Goal: Task Accomplishment & Management: Manage account settings

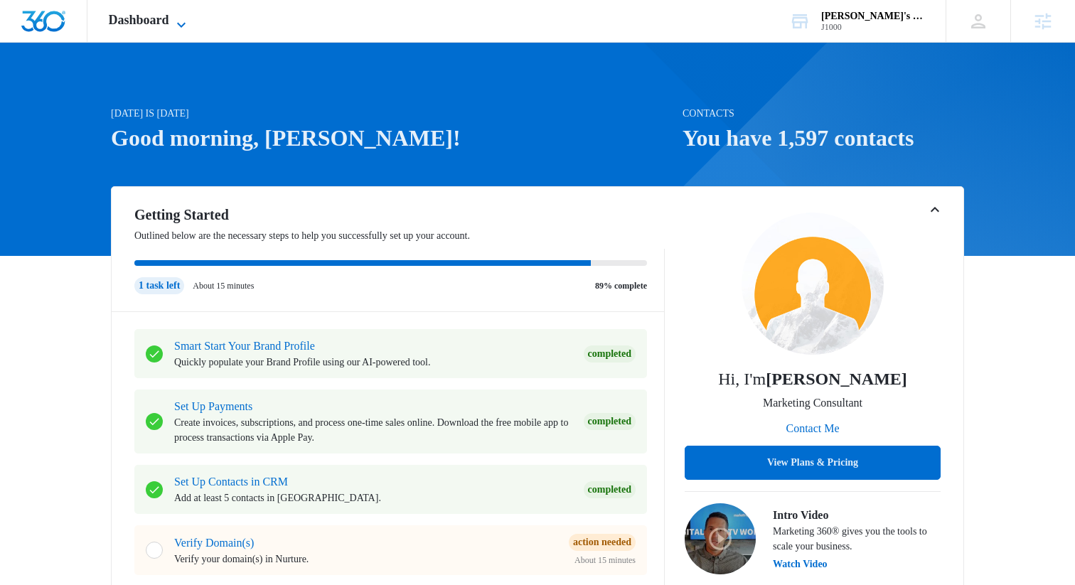
click at [165, 25] on span "Dashboard" at bounding box center [139, 20] width 60 height 15
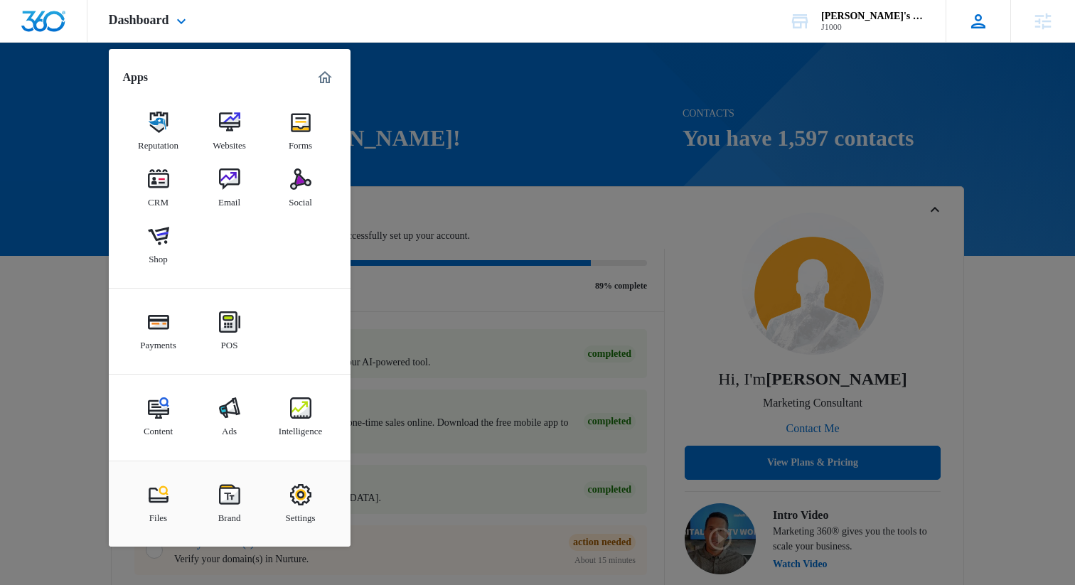
click at [974, 17] on icon at bounding box center [978, 21] width 21 height 21
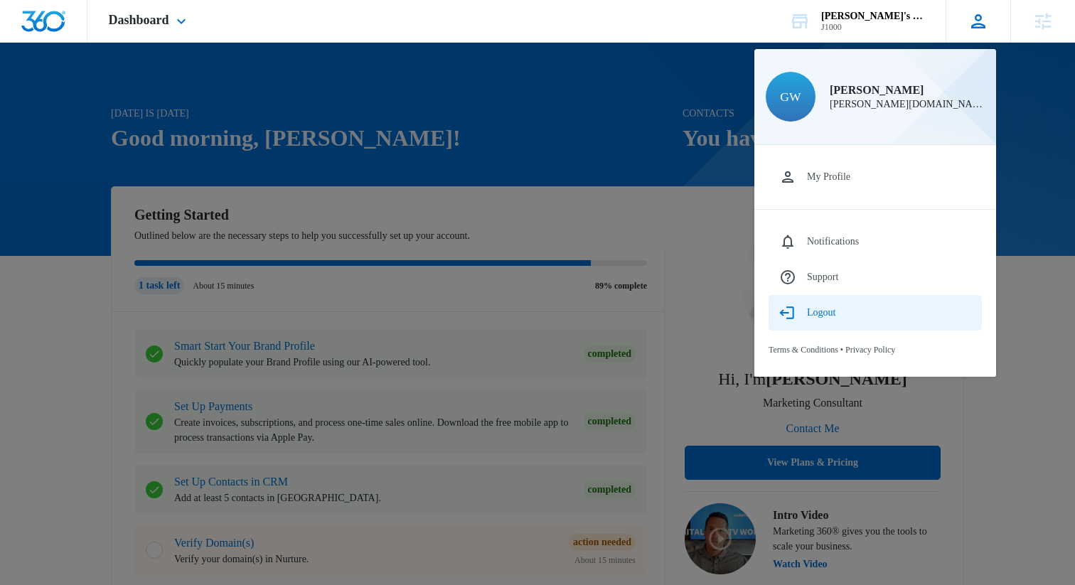
click at [822, 314] on div "Logout" at bounding box center [821, 312] width 28 height 11
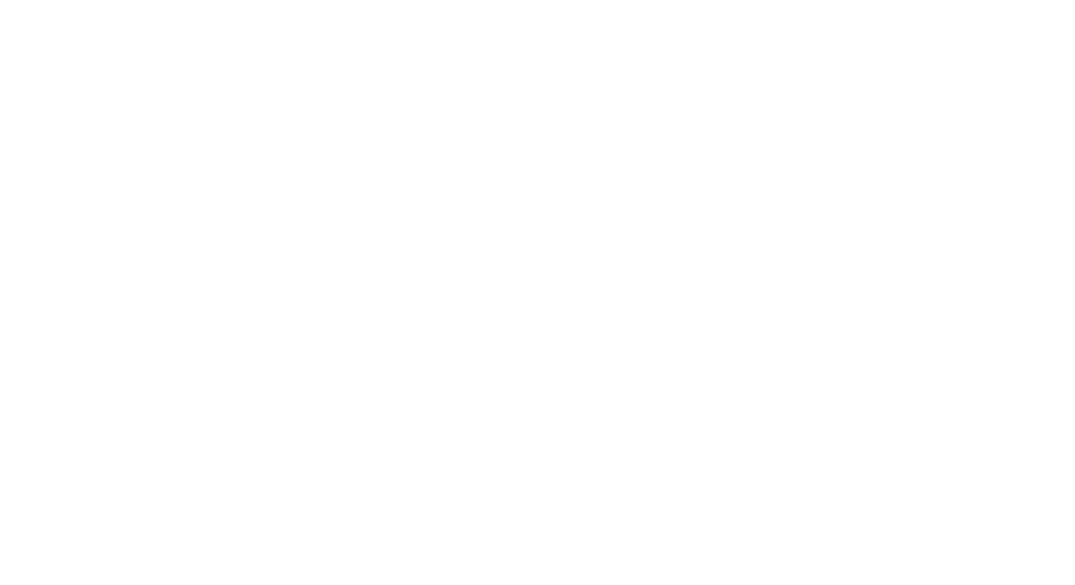
type input "[PERSON_NAME][DOMAIN_NAME][EMAIL_ADDRESS][PERSON_NAME][DOMAIN_NAME]"
click at [0, 0] on input "Sign In" at bounding box center [0, 0] width 0 height 0
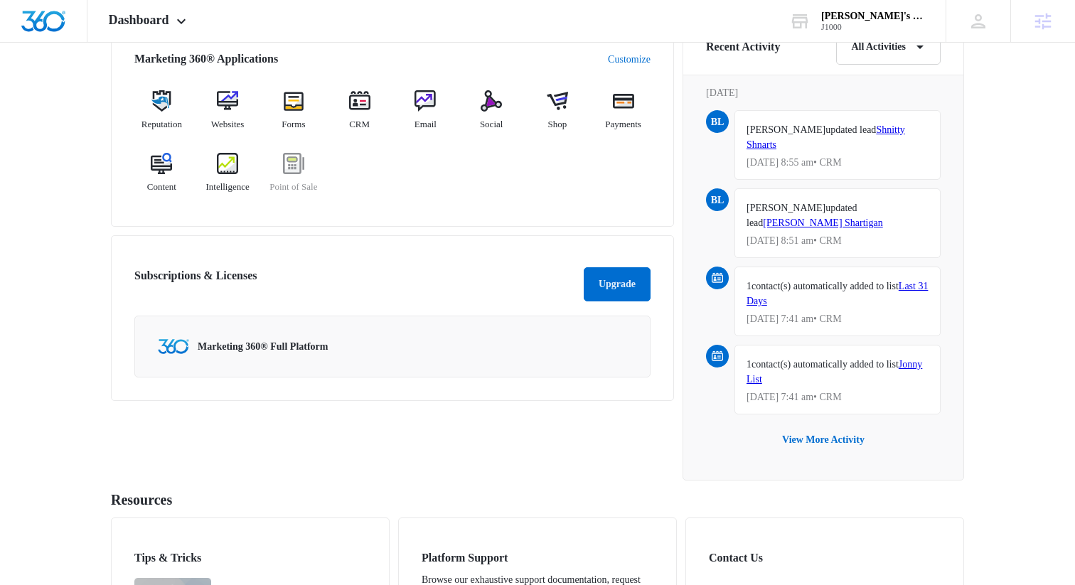
scroll to position [909, 0]
click at [229, 129] on span "Websites" at bounding box center [227, 124] width 33 height 14
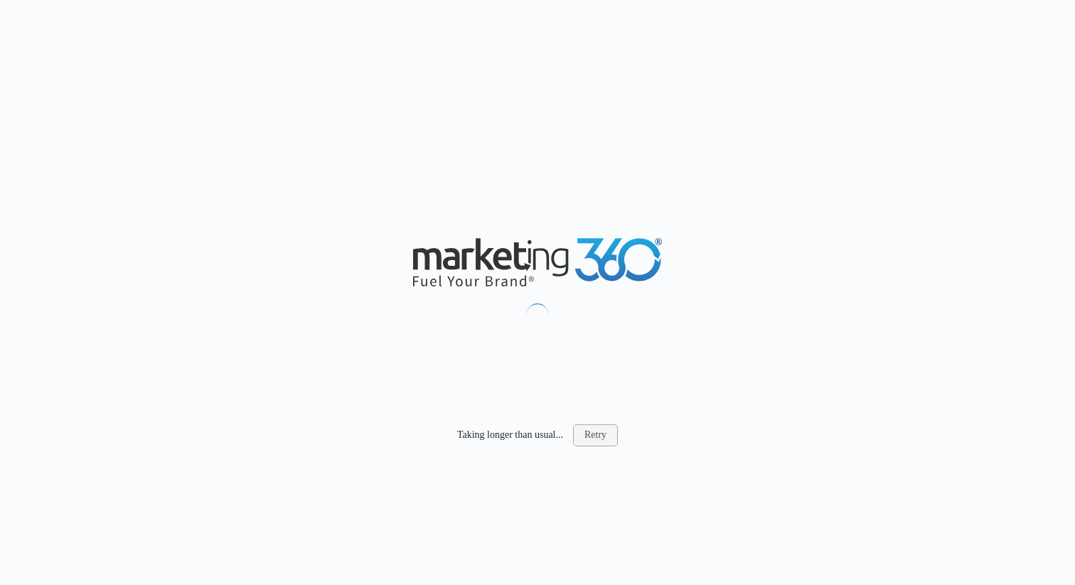
click at [600, 435] on button "Retry" at bounding box center [595, 435] width 45 height 21
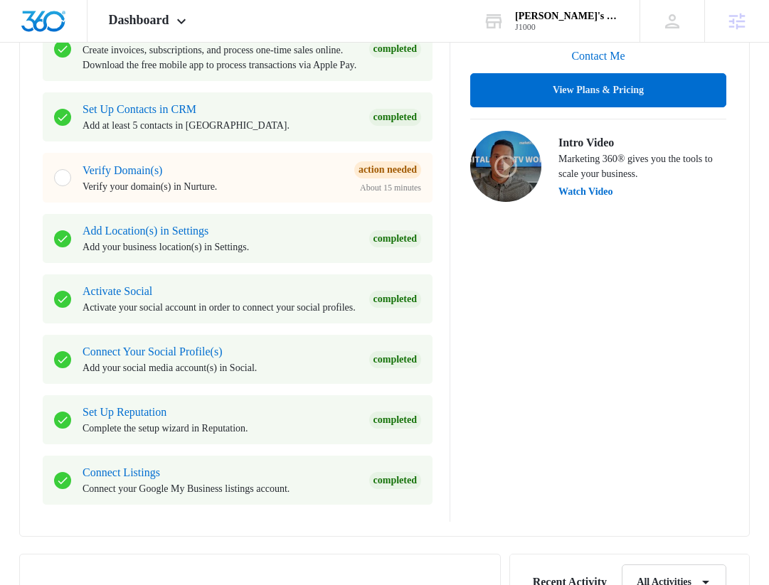
scroll to position [398, 0]
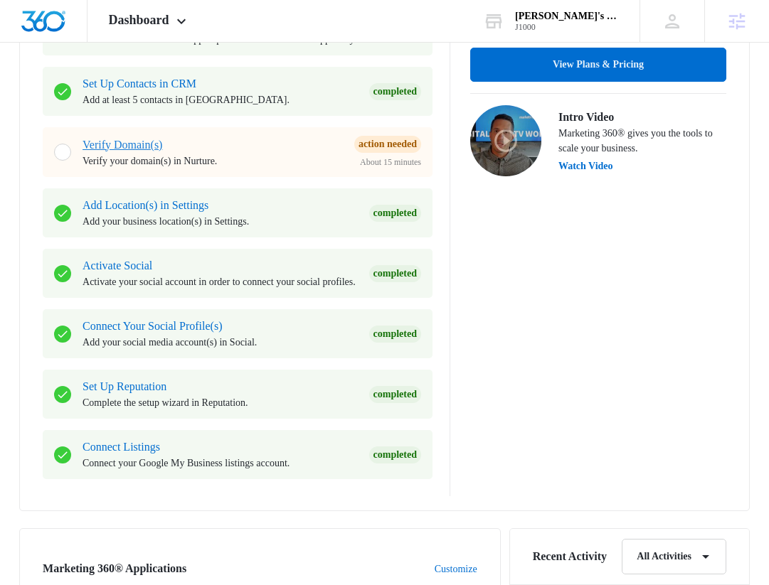
click at [137, 151] on link "Verify Domain(s)" at bounding box center [123, 145] width 80 height 12
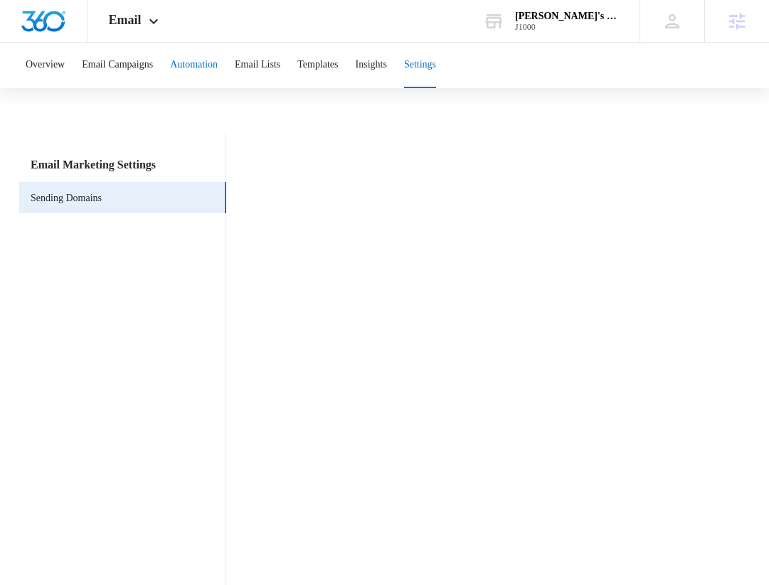
click at [218, 64] on button "Automation" at bounding box center [194, 66] width 48 height 46
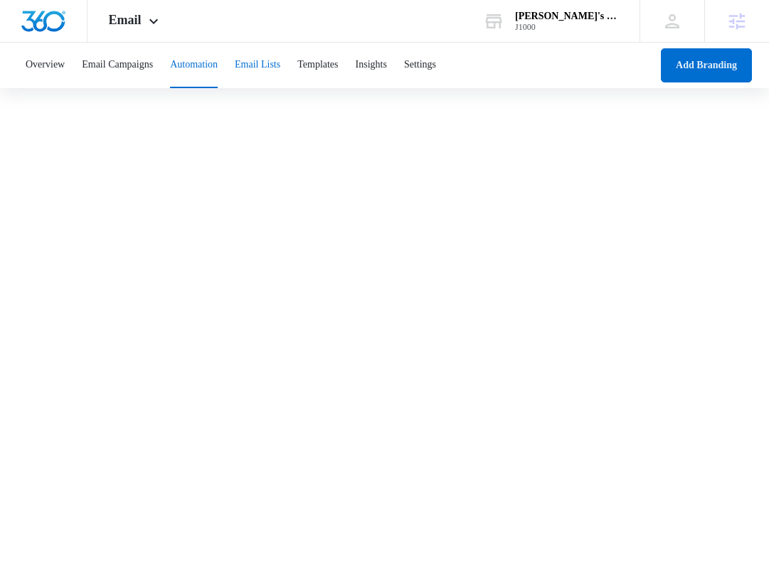
click at [276, 65] on button "Email Lists" at bounding box center [258, 66] width 46 height 46
